Goal: Information Seeking & Learning: Check status

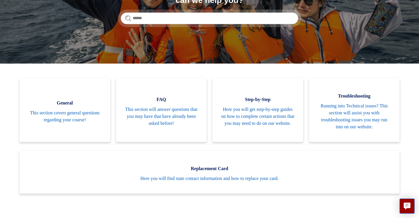
scroll to position [92, 0]
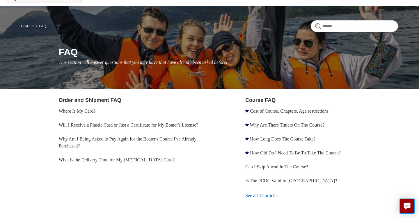
scroll to position [33, 0]
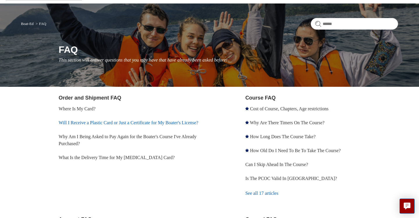
click at [100, 122] on link "Will I Receive a Plastic Card or Just a Certificate for My Boater's License?" at bounding box center [129, 122] width 140 height 5
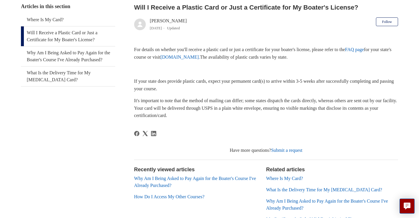
scroll to position [118, 0]
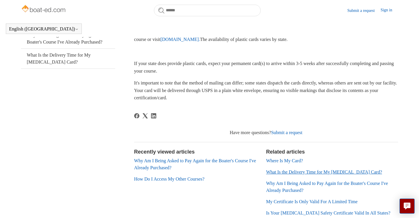
click at [286, 172] on link "What Is the Delivery Time for My [MEDICAL_DATA] Card?" at bounding box center [324, 172] width 116 height 5
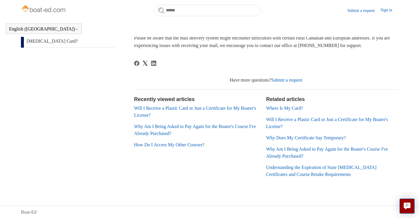
scroll to position [138, 0]
click at [286, 109] on link "Where Is My Card?" at bounding box center [284, 108] width 37 height 5
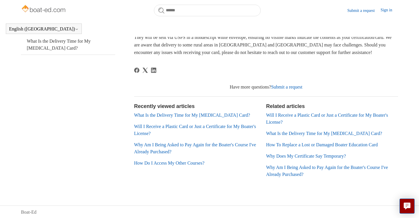
scroll to position [131, 0]
click at [277, 155] on link "Why Does My Certificate Say Temporary?" at bounding box center [306, 156] width 80 height 5
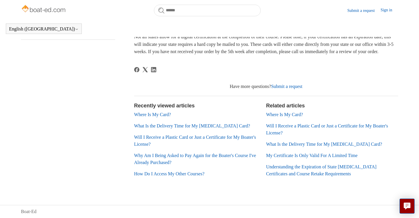
scroll to position [119, 0]
click at [296, 154] on link "My Certificate Is Only Valid For A Limited Time" at bounding box center [311, 155] width 91 height 5
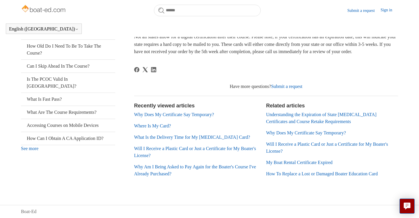
scroll to position [119, 0]
